Goal: Task Accomplishment & Management: Use online tool/utility

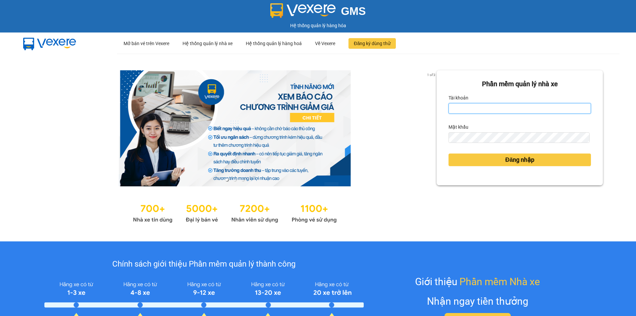
click at [472, 107] on input "Tài khoản" at bounding box center [519, 108] width 142 height 11
type input "chi0346058058.vinhquang"
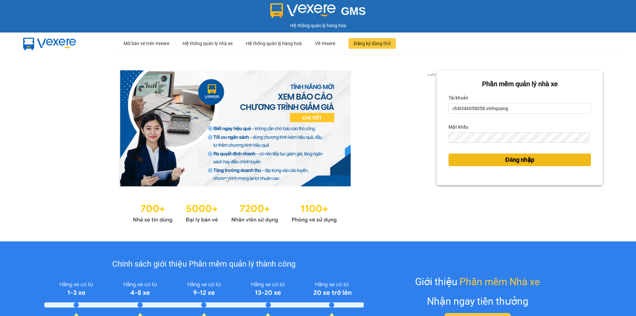
click at [515, 162] on span "Đăng nhập" at bounding box center [519, 159] width 29 height 9
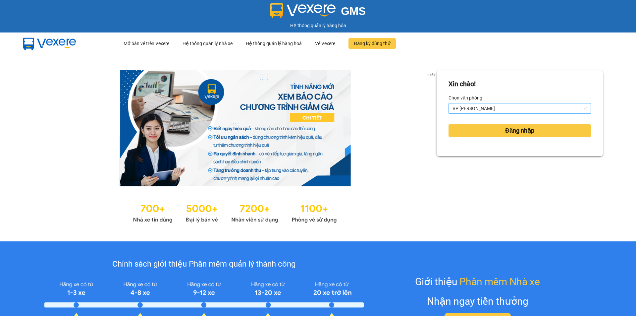
click at [491, 105] on span "VP [PERSON_NAME]" at bounding box center [519, 108] width 134 height 10
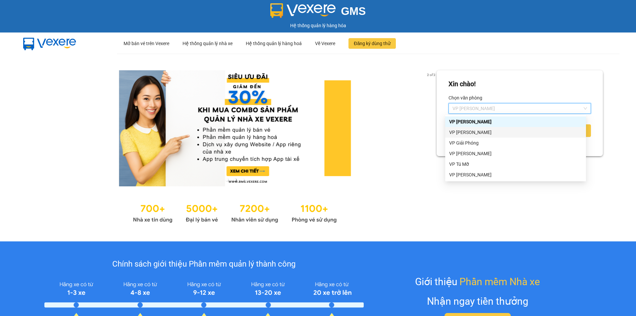
click at [477, 131] on div "VP [PERSON_NAME]" at bounding box center [515, 132] width 133 height 7
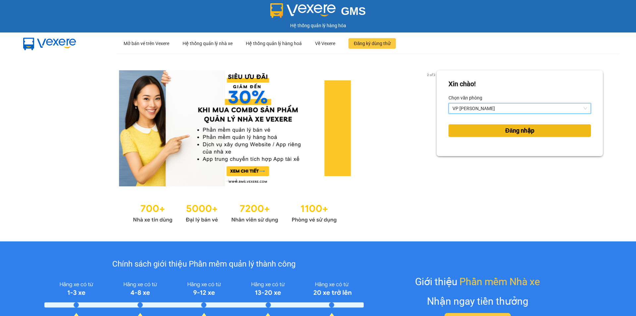
click at [510, 133] on span "Đăng nhập" at bounding box center [519, 130] width 29 height 9
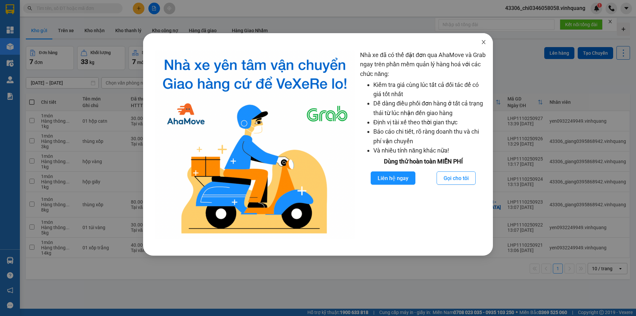
click at [484, 41] on icon "close" at bounding box center [483, 41] width 5 height 5
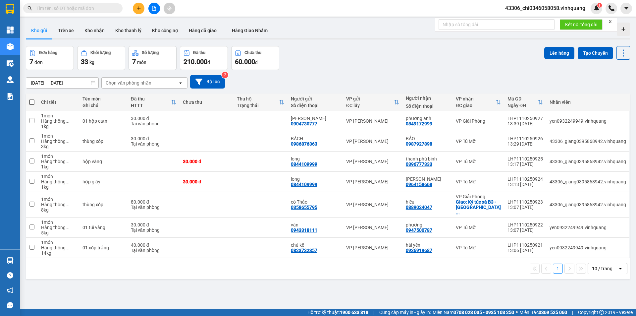
click at [83, 10] on input "text" at bounding box center [75, 8] width 78 height 7
click at [139, 7] on icon "plus" at bounding box center [138, 8] width 5 height 5
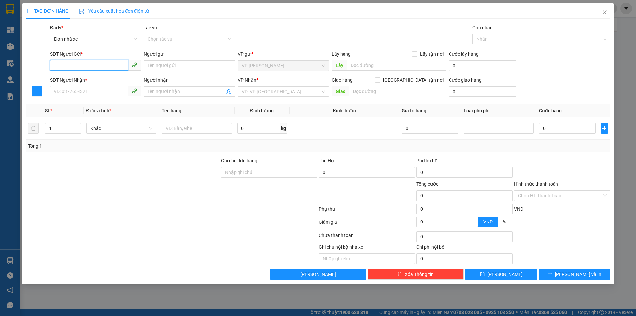
click at [58, 67] on input "SĐT Người Gửi *" at bounding box center [89, 65] width 78 height 11
click at [86, 77] on div "0913783865 - CHU THUẬT" at bounding box center [95, 78] width 83 height 7
type input "0913783865"
type input "CHU THUẬT"
type input "0335790303"
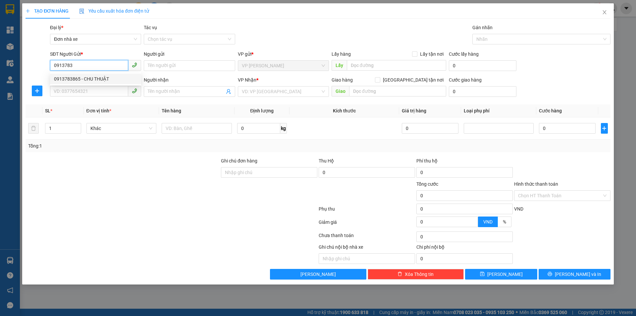
type input "TUẤN ANH"
type input "0913783865"
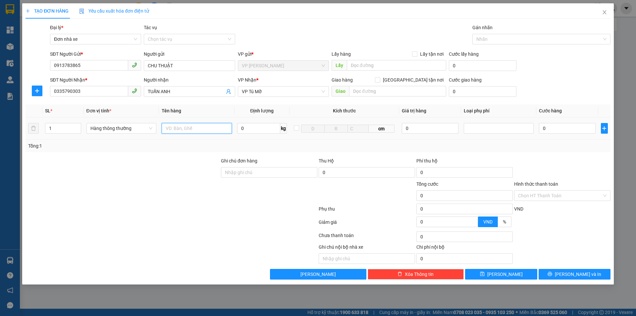
click at [188, 130] on input "text" at bounding box center [197, 128] width 70 height 11
type input "1 túi bóng đen"
click at [242, 130] on input "0" at bounding box center [258, 128] width 43 height 11
type input "10"
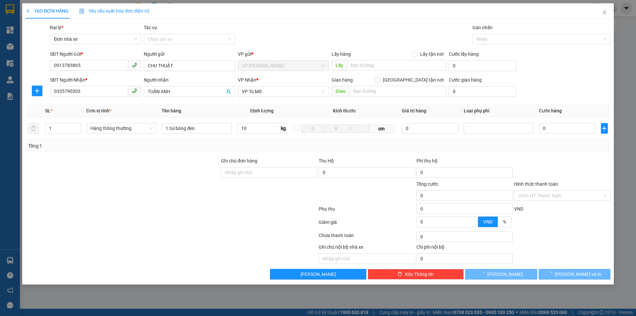
click at [553, 159] on div at bounding box center [562, 168] width 98 height 23
type input "40.000"
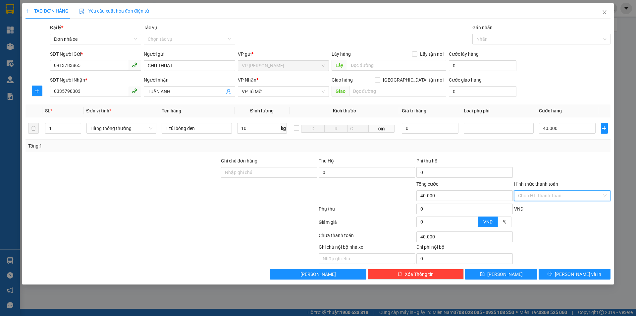
click at [568, 195] on input "Hình thức thanh toán" at bounding box center [560, 195] width 84 height 10
click at [539, 208] on div "Tại văn phòng" at bounding box center [562, 208] width 88 height 7
type input "0"
click at [566, 273] on button "[PERSON_NAME] và In" at bounding box center [575, 274] width 72 height 11
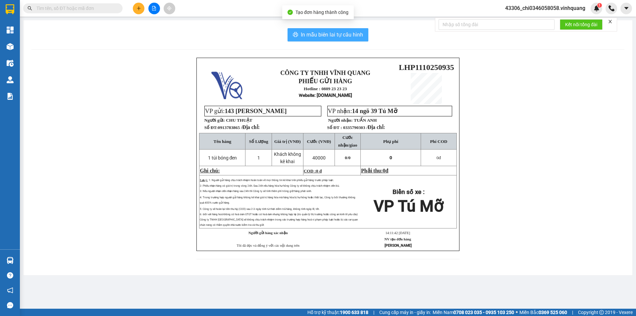
click at [333, 31] on span "In mẫu biên lai tự cấu hình" at bounding box center [332, 34] width 62 height 8
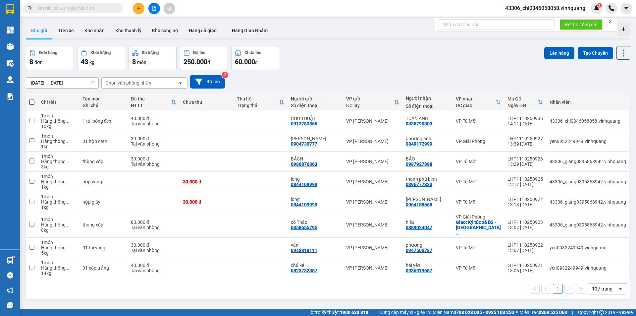
click at [51, 7] on input "text" at bounding box center [75, 8] width 78 height 7
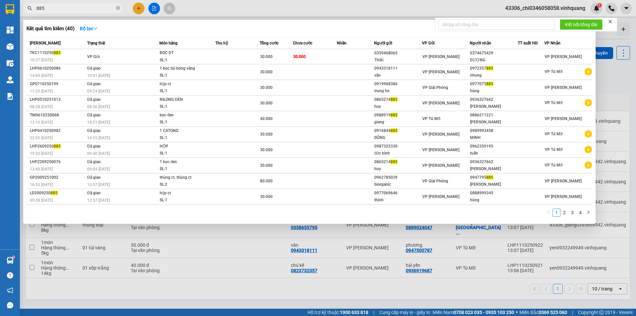
drag, startPoint x: 77, startPoint y: 8, endPoint x: 29, endPoint y: 14, distance: 47.8
click at [29, 14] on div "Kết quả tìm kiếm ( 40 ) Bộ lọc Mã ĐH Trạng thái Món hàng Thu hộ Tổng cước Chưa …" at bounding box center [64, 9] width 129 height 12
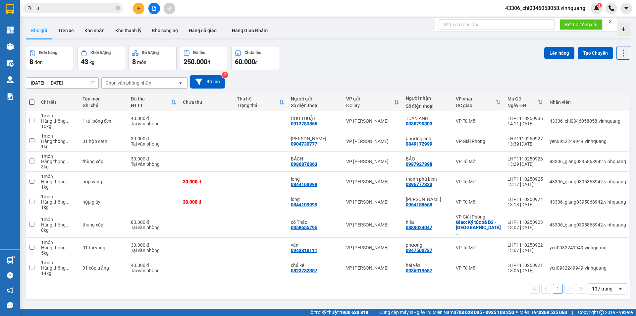
drag, startPoint x: 44, startPoint y: 9, endPoint x: 34, endPoint y: 9, distance: 9.3
click at [34, 9] on span "0" at bounding box center [72, 8] width 99 height 10
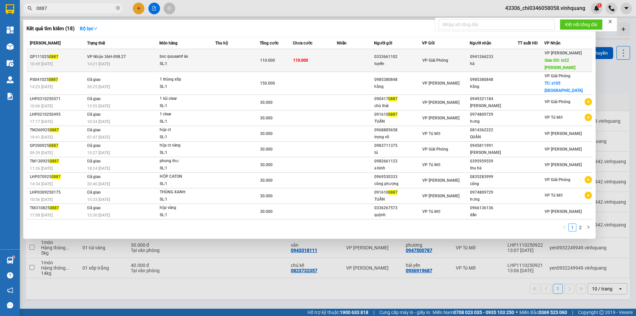
type input "0887"
click at [285, 64] on td "110.000" at bounding box center [276, 60] width 33 height 23
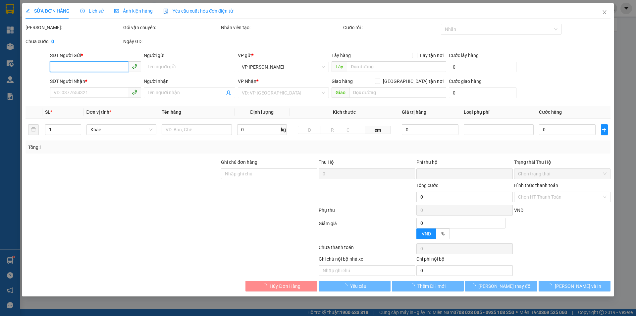
type input "0333661102"
type input "tuyến"
type input "0941266233"
type input "hà"
type input "lo22 [PERSON_NAME]"
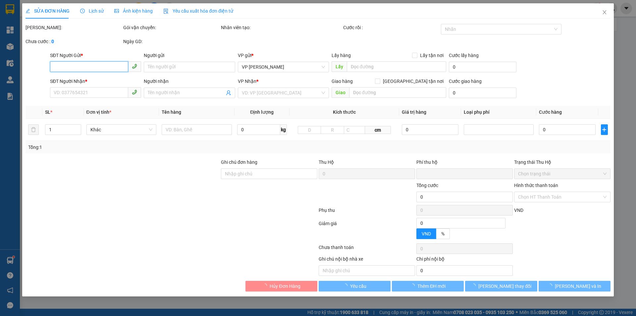
type input "60.000"
type input "0"
type input "110.000"
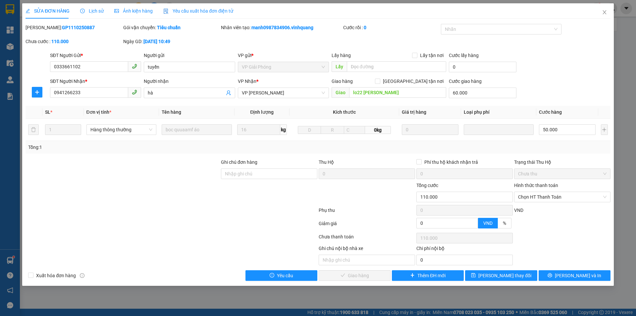
click at [249, 224] on div at bounding box center [171, 224] width 293 height 13
click at [605, 13] on icon "close" at bounding box center [604, 12] width 5 height 5
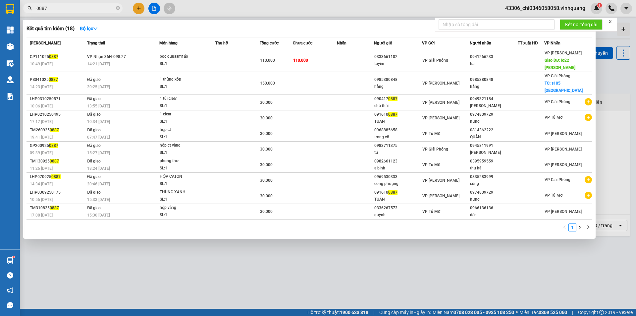
drag, startPoint x: 61, startPoint y: 9, endPoint x: 28, endPoint y: 9, distance: 32.1
click at [28, 9] on div "0887" at bounding box center [64, 8] width 129 height 10
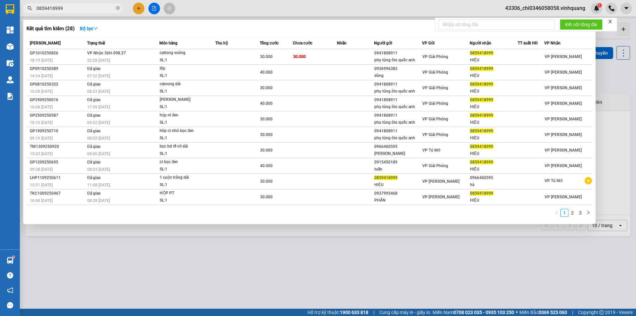
type input "0859418999"
